Goal: Find specific page/section: Find specific page/section

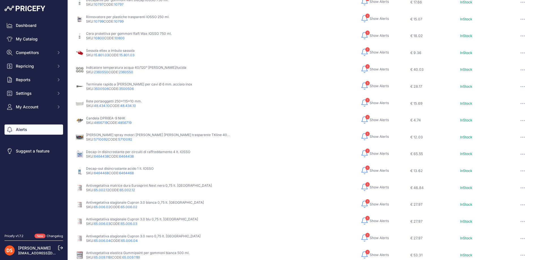
scroll to position [156, 0]
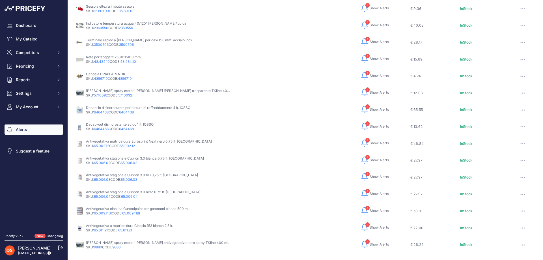
click at [369, 143] on span "Show Alerts" at bounding box center [378, 143] width 19 height 5
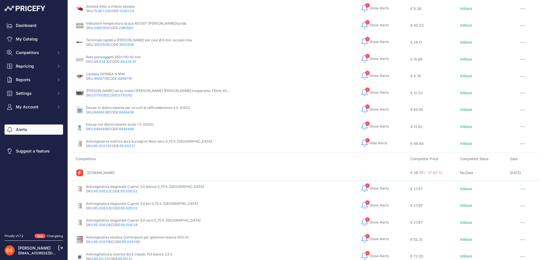
scroll to position [0, 0]
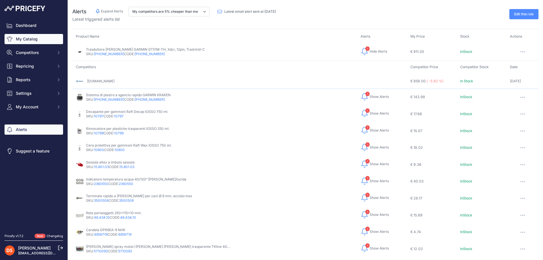
click at [28, 37] on link "My Catalog" at bounding box center [34, 39] width 58 height 10
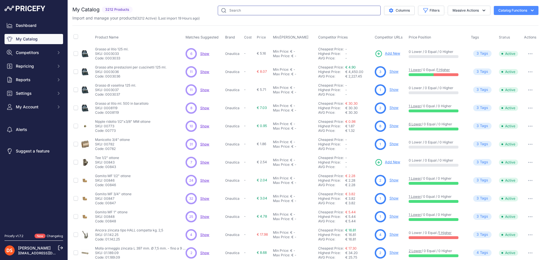
click at [231, 10] on input "text" at bounding box center [299, 11] width 163 height 10
type input "cfg"
